Goal: Transaction & Acquisition: Purchase product/service

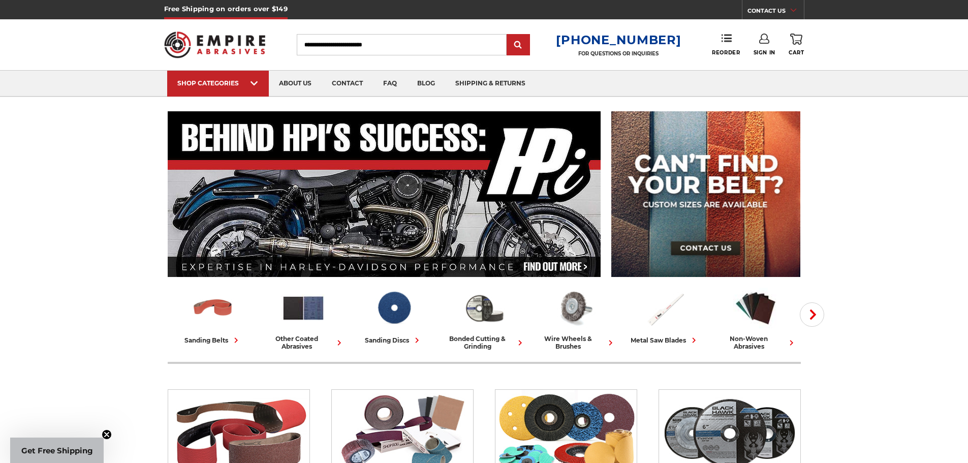
click at [252, 85] on icon at bounding box center [254, 83] width 7 height 11
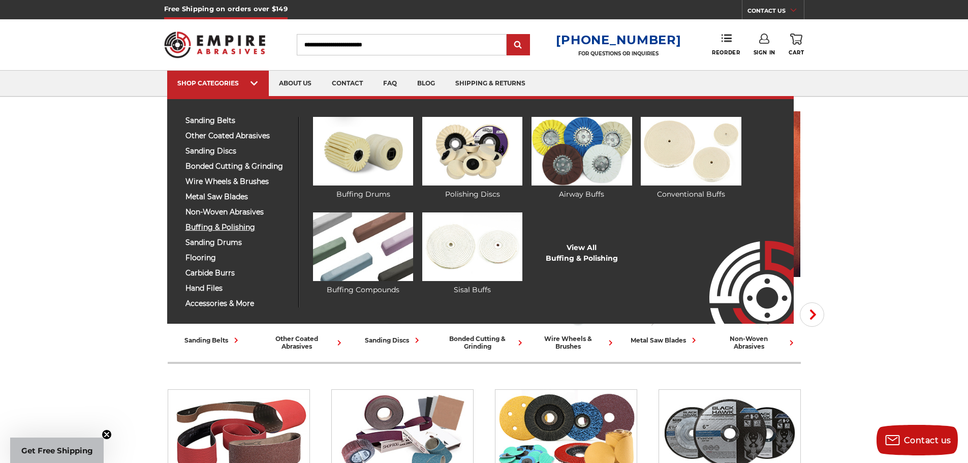
click at [206, 229] on span "buffing & polishing" at bounding box center [238, 228] width 105 height 8
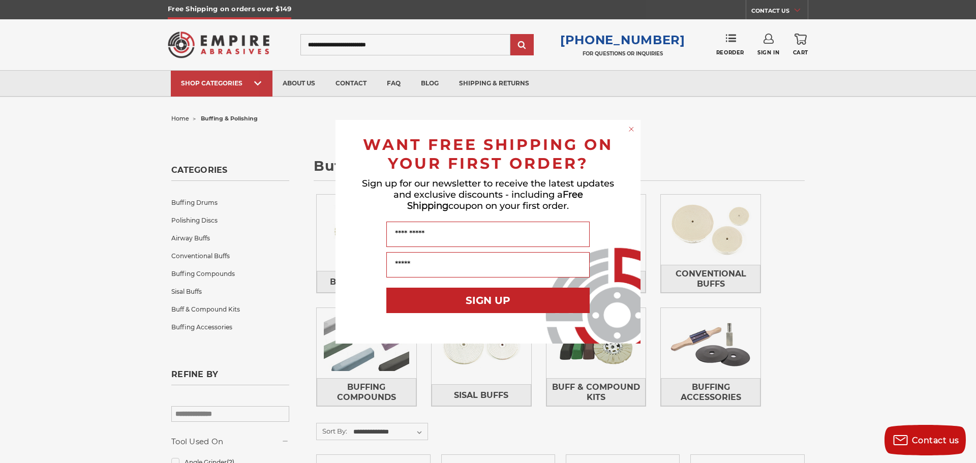
click at [633, 131] on circle "Close dialog" at bounding box center [632, 129] width 10 height 10
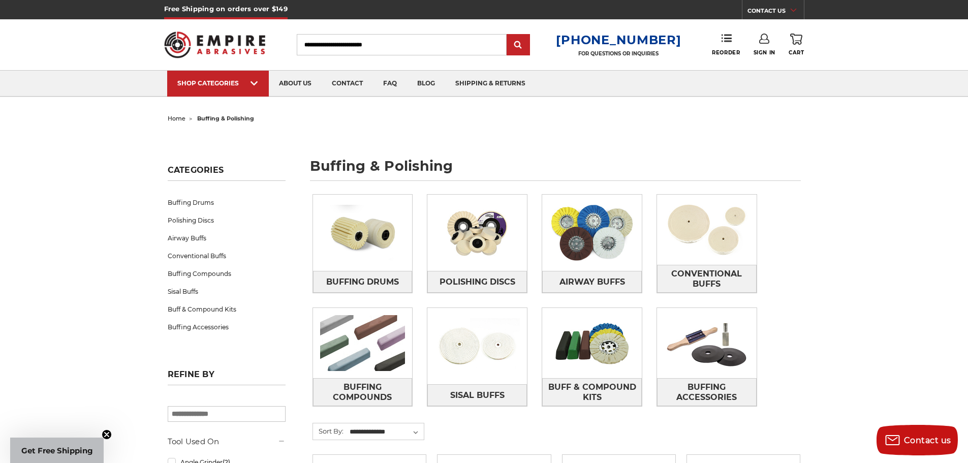
click at [484, 231] on img at bounding box center [477, 233] width 100 height 70
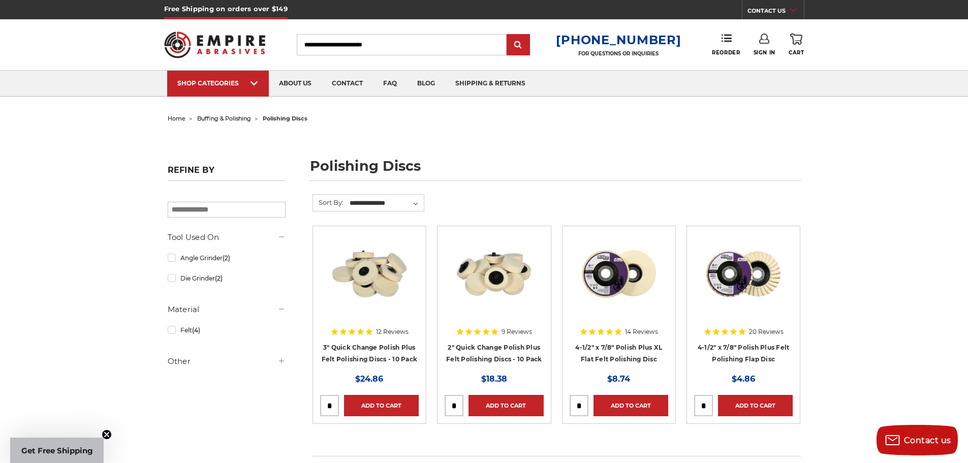
click at [604, 282] on img at bounding box center [618, 273] width 81 height 81
